Goal: Navigation & Orientation: Find specific page/section

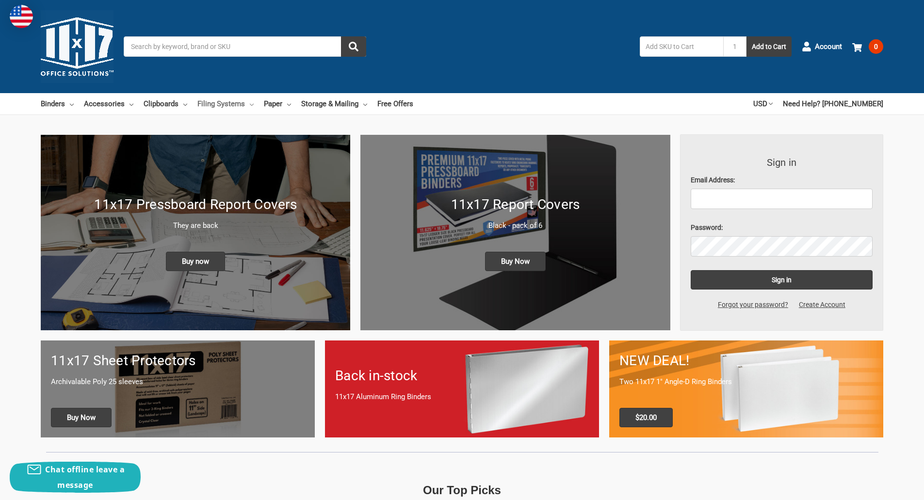
click at [232, 102] on link "Filing Systems" at bounding box center [225, 103] width 56 height 21
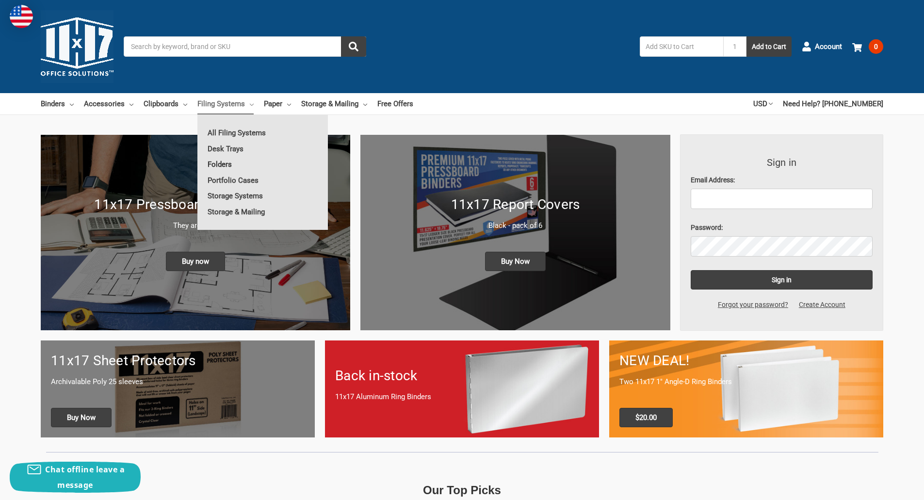
click at [227, 163] on link "Folders" at bounding box center [262, 165] width 130 height 16
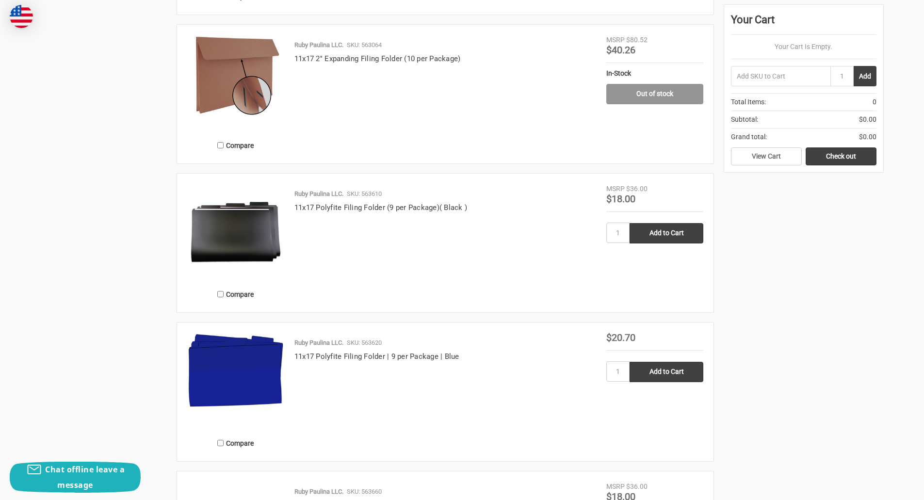
scroll to position [1067, 0]
